Goal: Information Seeking & Learning: Learn about a topic

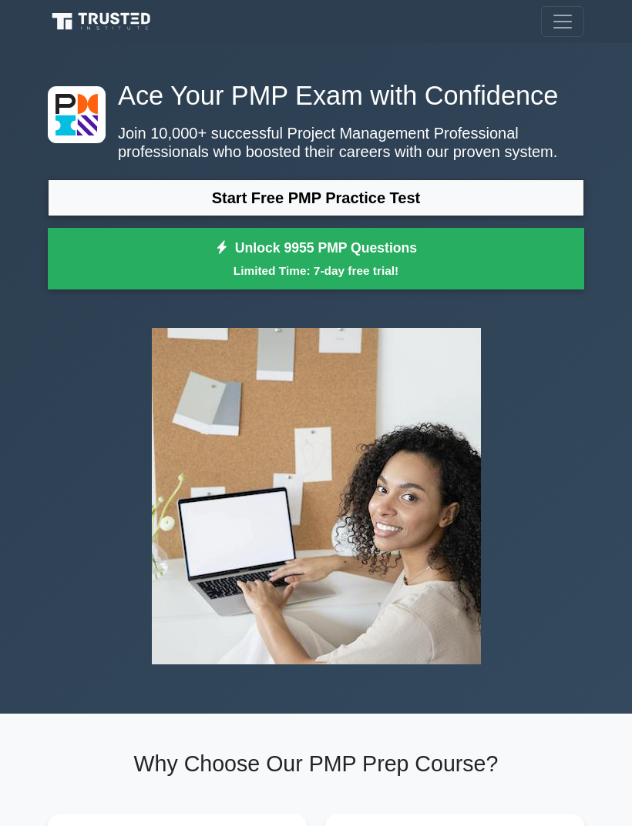
click at [444, 216] on link "Start Free PMP Practice Test" at bounding box center [316, 197] width 536 height 37
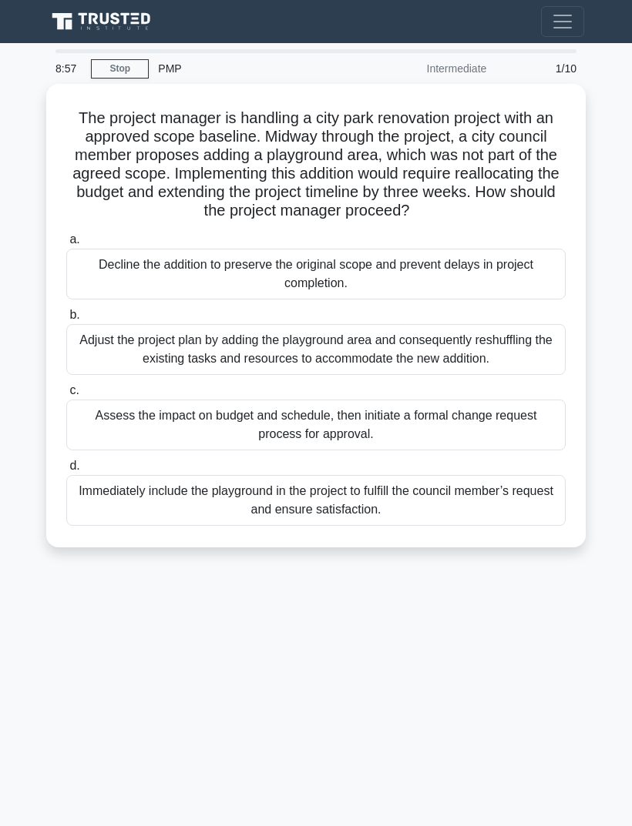
click at [127, 451] on div "Assess the impact on budget and schedule, then initiate a formal change request…" at bounding box center [315, 425] width 499 height 51
click at [66, 396] on input "c. Assess the impact on budget and schedule, then initiate a formal change requ…" at bounding box center [66, 391] width 0 height 10
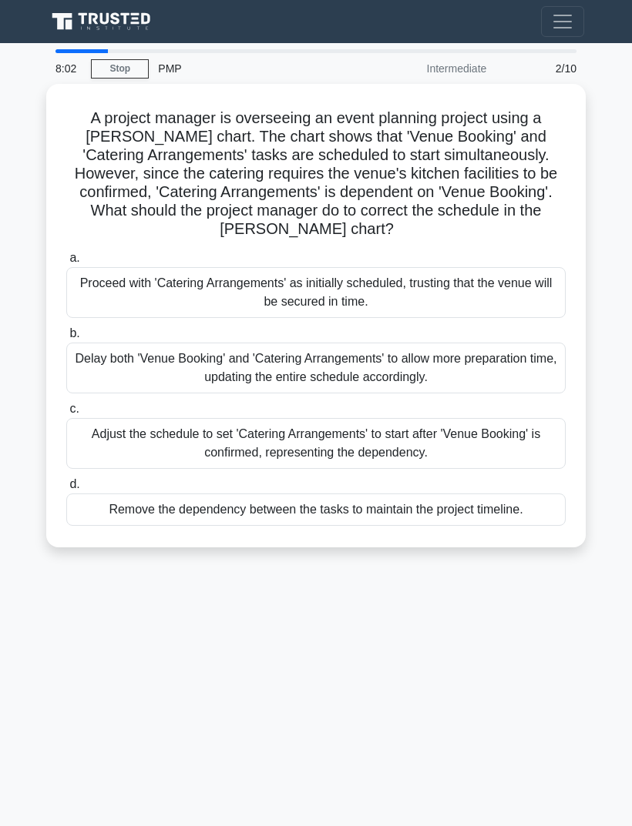
click at [136, 466] on div "Adjust the schedule to set 'Catering Arrangements' to start after 'Venue Bookin…" at bounding box center [315, 443] width 499 height 51
click at [66, 414] on input "c. Adjust the schedule to set 'Catering Arrangements' to start after 'Venue Boo…" at bounding box center [66, 409] width 0 height 10
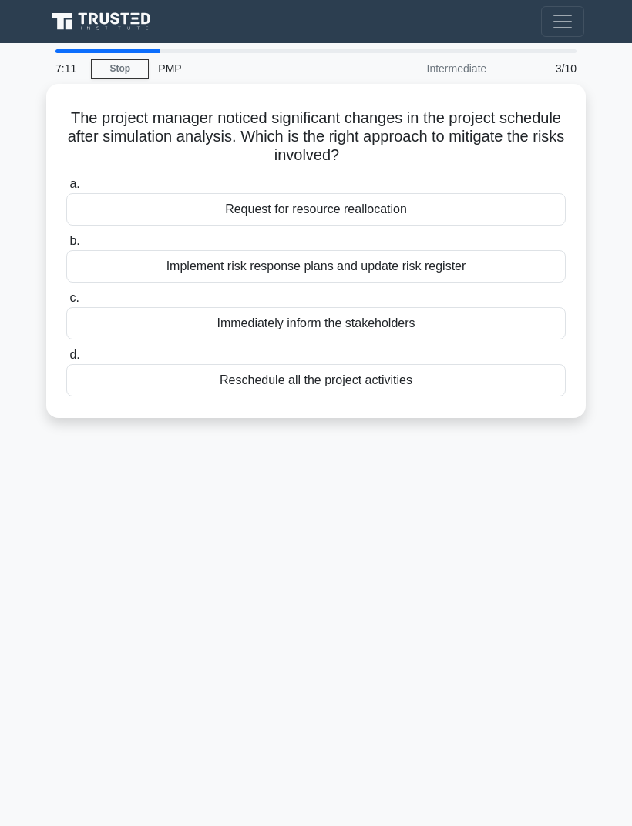
click at [112, 326] on div "Immediately inform the stakeholders" at bounding box center [315, 323] width 499 height 32
click at [66, 303] on input "c. Immediately inform the stakeholders" at bounding box center [66, 298] width 0 height 10
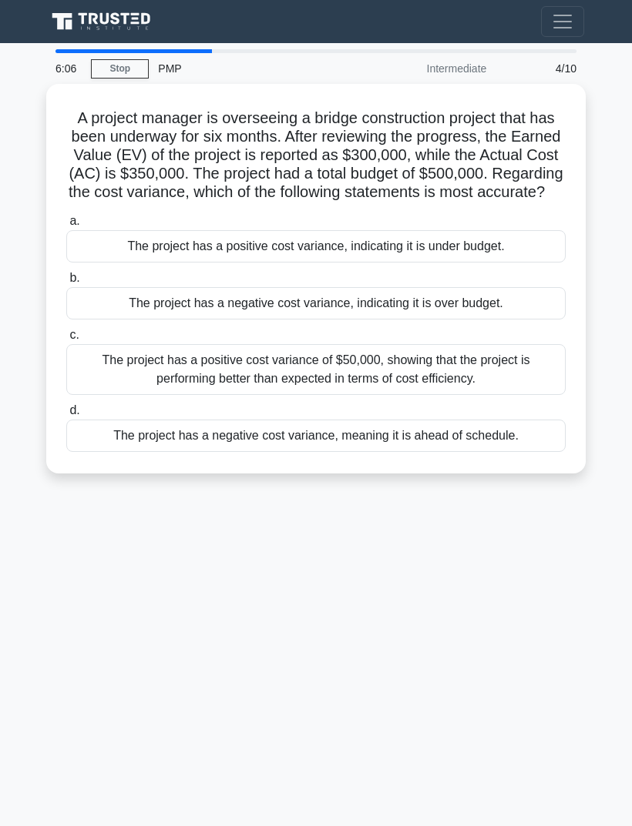
click at [114, 382] on div "The project has a positive cost variance of $50,000, showing that the project i…" at bounding box center [315, 369] width 499 height 51
click at [66, 340] on input "c. The project has a positive cost variance of $50,000, showing that the projec…" at bounding box center [66, 335] width 0 height 10
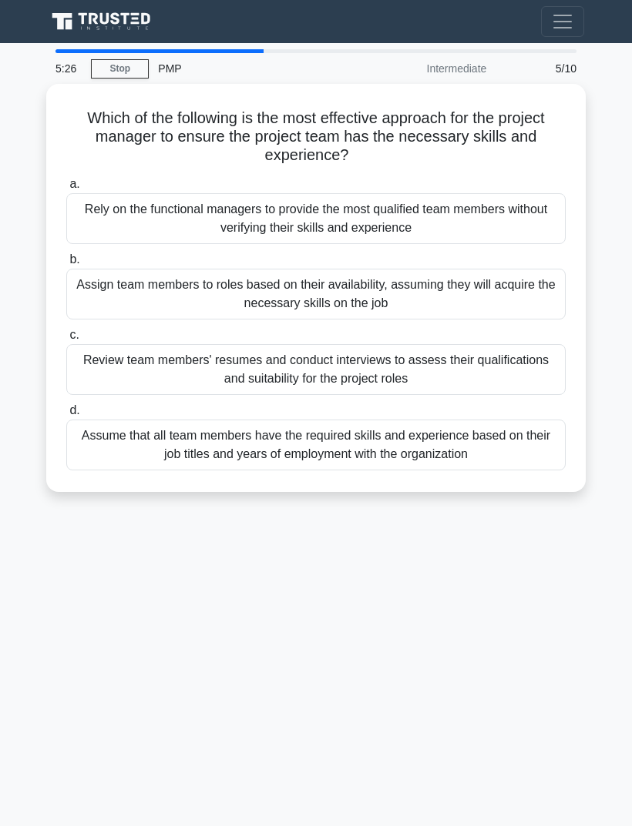
click at [122, 436] on div "Assume that all team members have the required skills and experience based on t…" at bounding box center [315, 445] width 499 height 51
click at [66, 416] on input "d. Assume that all team members have the required skills and experience based o…" at bounding box center [66, 411] width 0 height 10
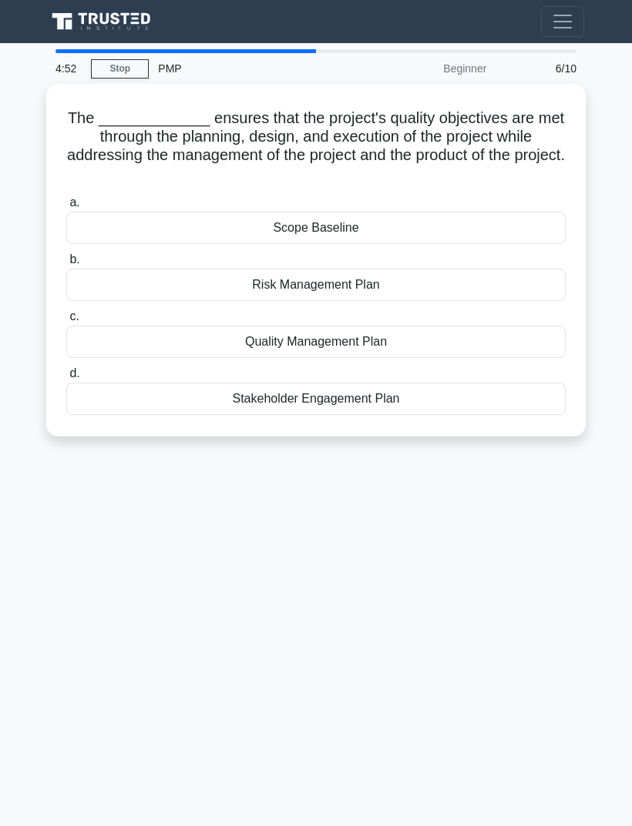
click at [108, 227] on div "Scope Baseline" at bounding box center [315, 228] width 499 height 32
click at [66, 208] on input "a. Scope Baseline" at bounding box center [66, 203] width 0 height 10
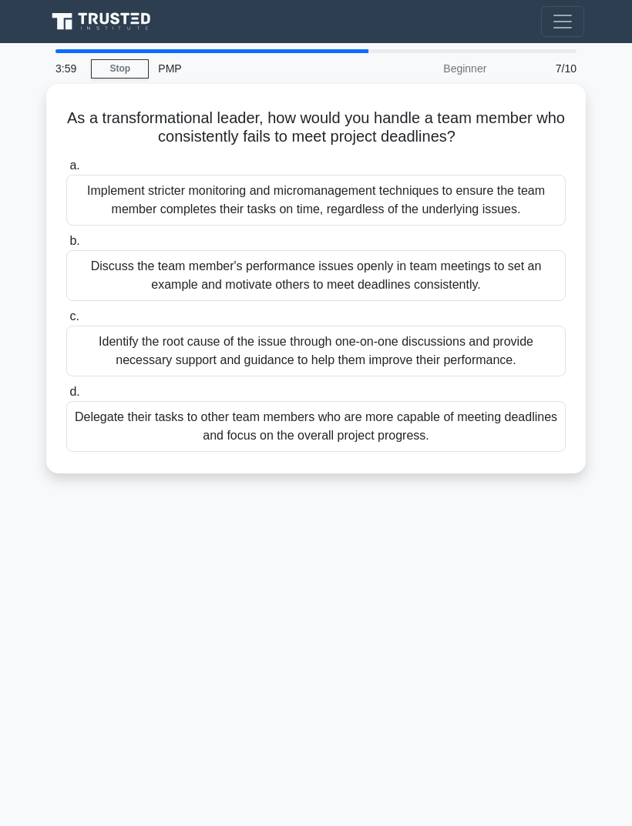
click at [467, 370] on div "Identify the root cause of the issue through one-on-one discussions and provide…" at bounding box center [315, 351] width 499 height 51
click at [66, 322] on input "c. Identify the root cause of the issue through one-on-one discussions and prov…" at bounding box center [66, 317] width 0 height 10
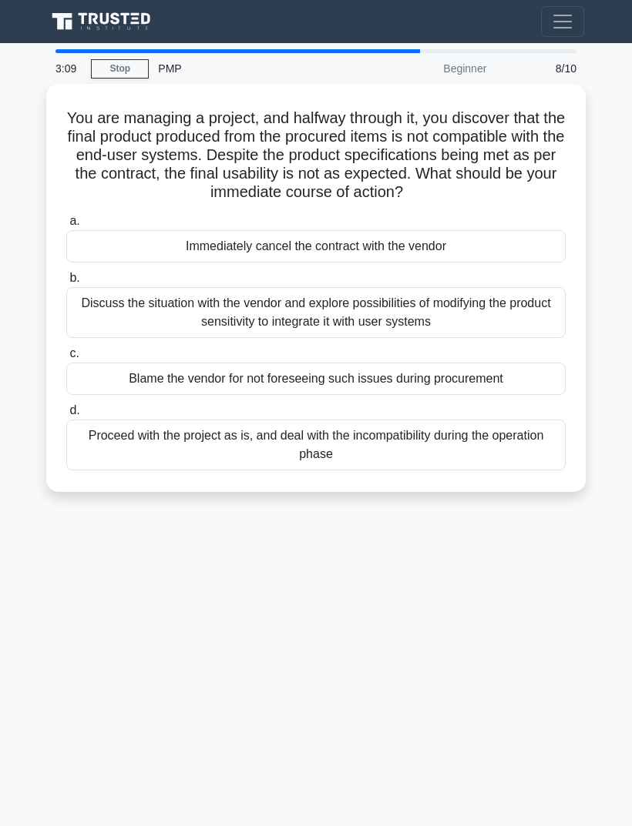
click at [424, 329] on div "Discuss the situation with the vendor and explore possibilities of modifying th…" at bounding box center [315, 312] width 499 height 51
click at [66, 283] on input "b. Discuss the situation with the vendor and explore possibilities of modifying…" at bounding box center [66, 278] width 0 height 10
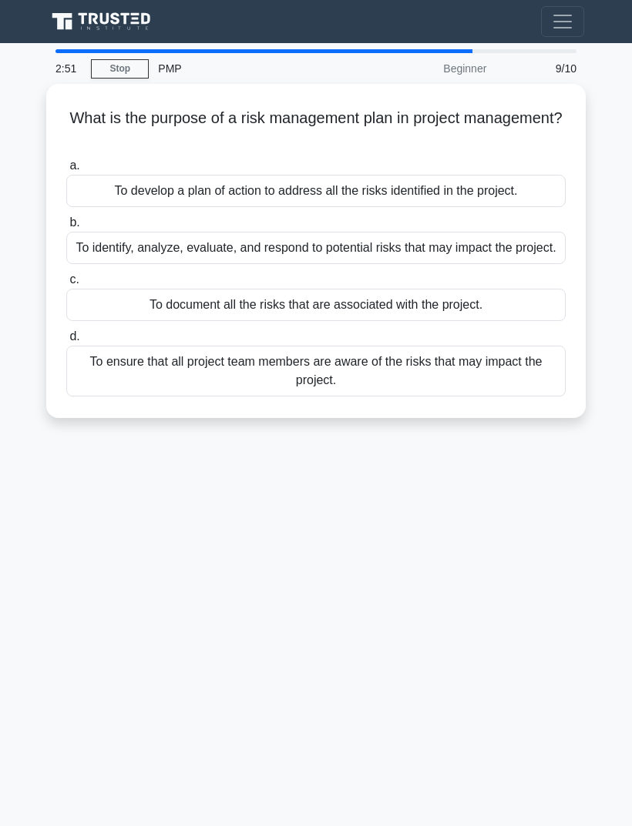
click at [493, 264] on div "To identify, analyze, evaluate, and respond to potential risks that may impact …" at bounding box center [315, 248] width 499 height 32
click at [66, 228] on input "b. To identify, analyze, evaluate, and respond to potential risks that may impa…" at bounding box center [66, 223] width 0 height 10
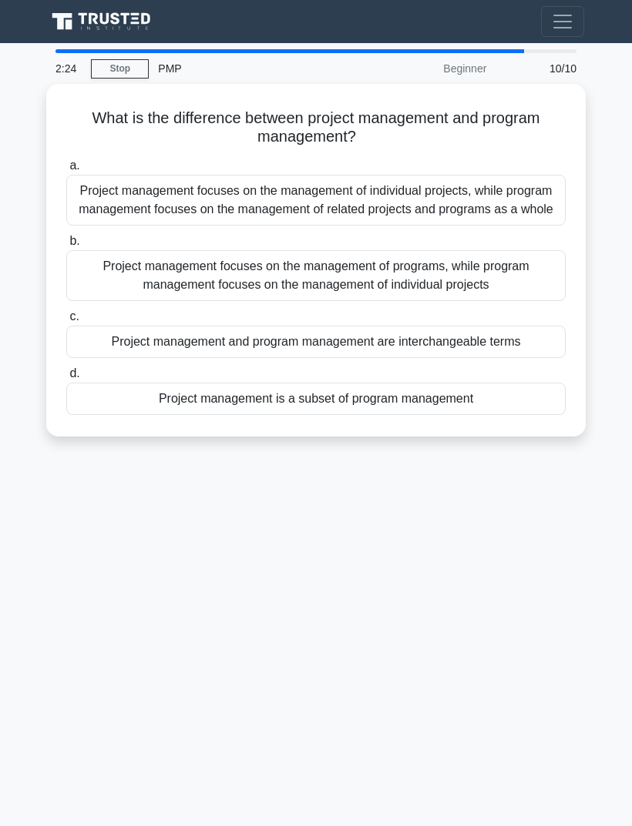
click at [475, 213] on div "Project management focuses on the management of individual projects, while prog…" at bounding box center [315, 200] width 499 height 51
click at [66, 171] on input "a. Project management focuses on the management of individual projects, while p…" at bounding box center [66, 166] width 0 height 10
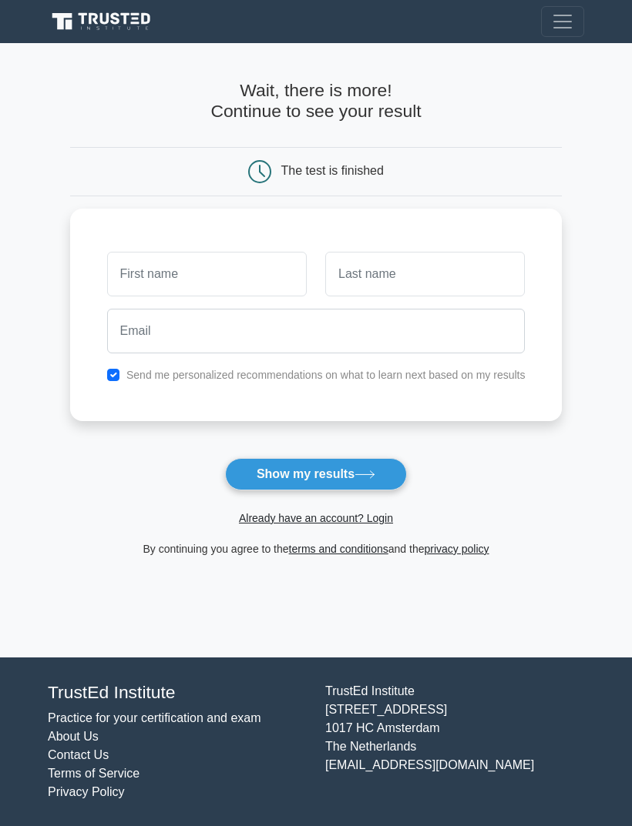
click at [373, 470] on button "Show my results" at bounding box center [316, 474] width 182 height 32
click at [501, 375] on label "Send me personalized recommendations on what to learn next based on my results" at bounding box center [325, 375] width 399 height 12
click at [300, 384] on div "Send me personalized recommendations on what to learn next based on my results" at bounding box center [316, 315] width 492 height 213
click at [107, 370] on input "checkbox" at bounding box center [113, 375] width 12 height 12
checkbox input "false"
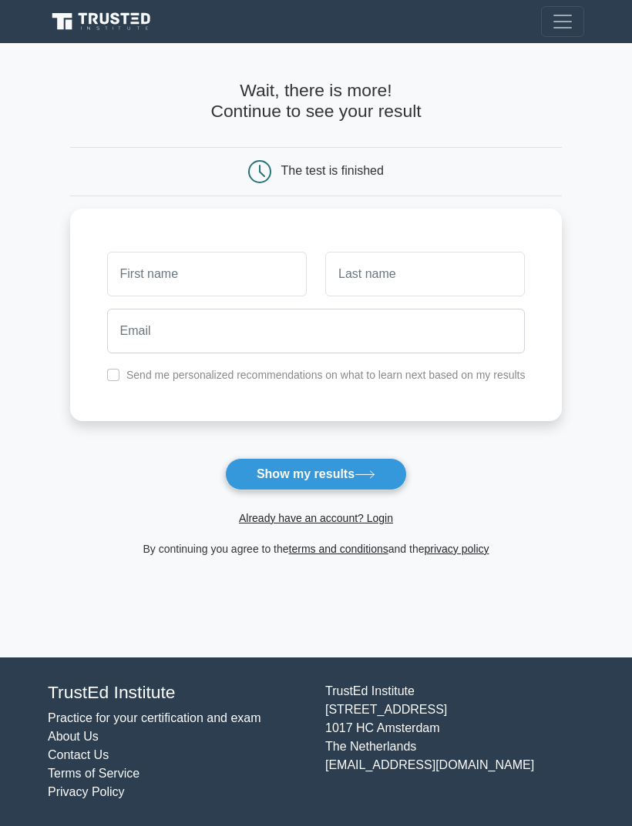
click at [384, 478] on button "Show my results" at bounding box center [316, 474] width 182 height 32
click at [315, 474] on button "Show my results" at bounding box center [316, 474] width 182 height 32
click at [228, 280] on input "text" at bounding box center [206, 274] width 199 height 45
type input "Dhai"
click at [426, 272] on input "text" at bounding box center [424, 274] width 199 height 45
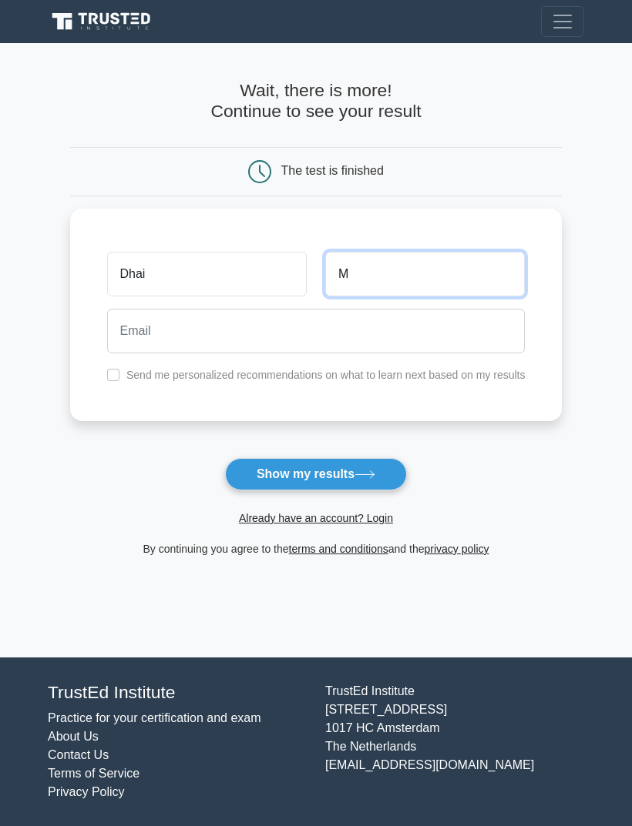
type input "M"
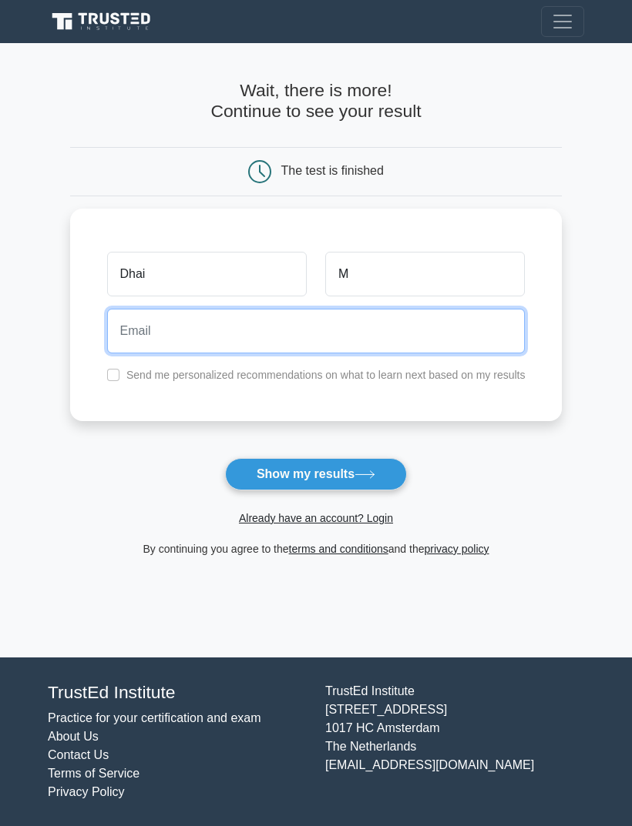
click at [387, 319] on input "email" at bounding box center [316, 331] width 418 height 45
type input "dhaimoh@mail.com"
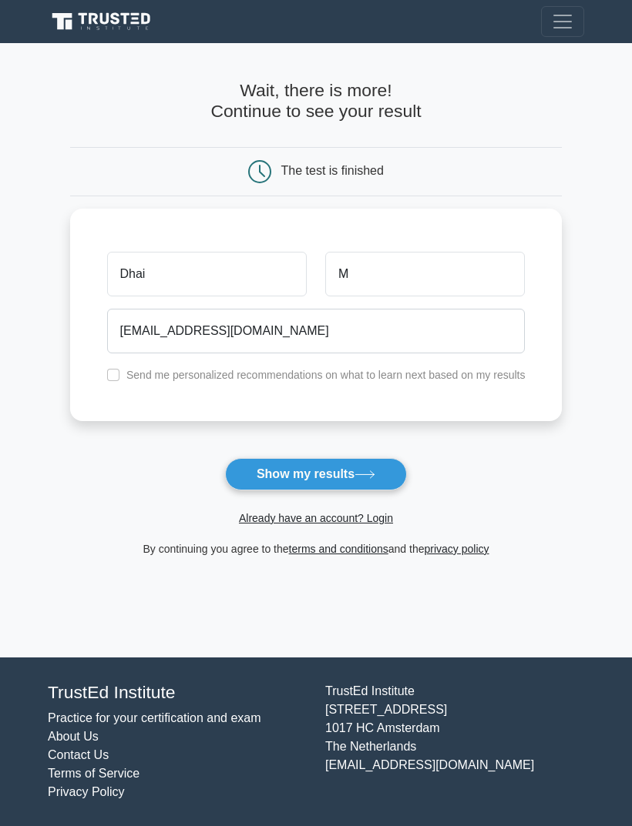
click at [367, 478] on icon at bounding box center [364, 475] width 21 height 8
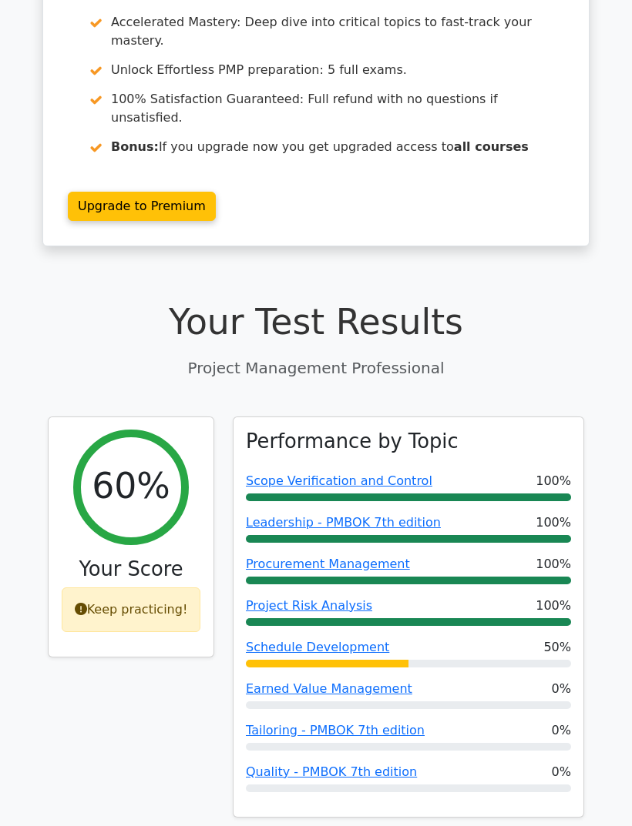
scroll to position [220, 0]
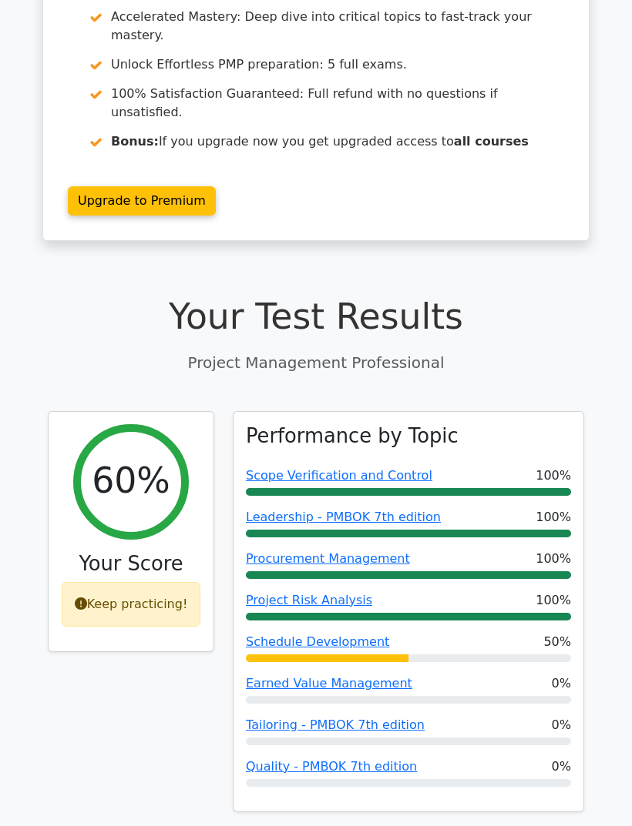
click at [360, 635] on link "Schedule Development" at bounding box center [317, 642] width 143 height 15
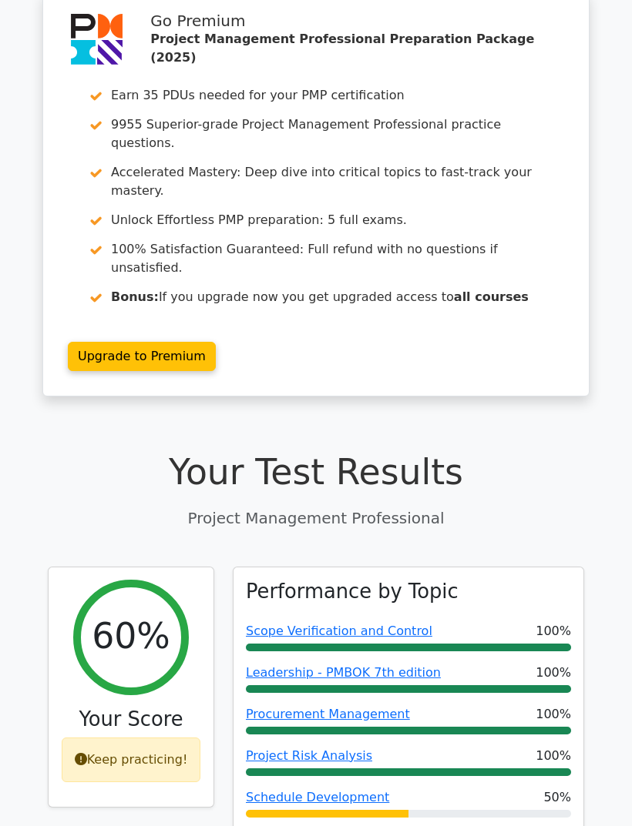
scroll to position [0, 0]
